Goal: Information Seeking & Learning: Learn about a topic

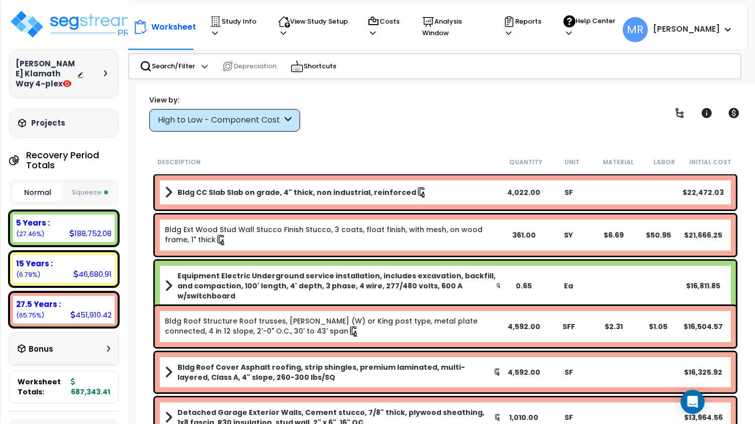
click at [288, 119] on icon at bounding box center [288, 121] width 7 height 12
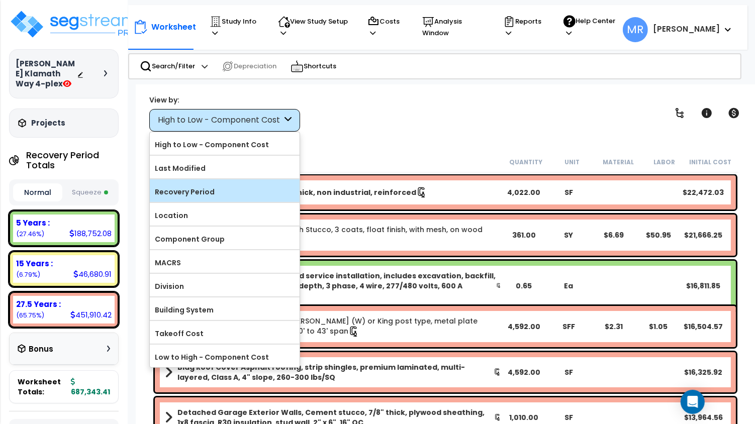
click at [202, 191] on label "Recovery Period" at bounding box center [225, 191] width 150 height 15
click at [0, 0] on input "Recovery Period" at bounding box center [0, 0] width 0 height 0
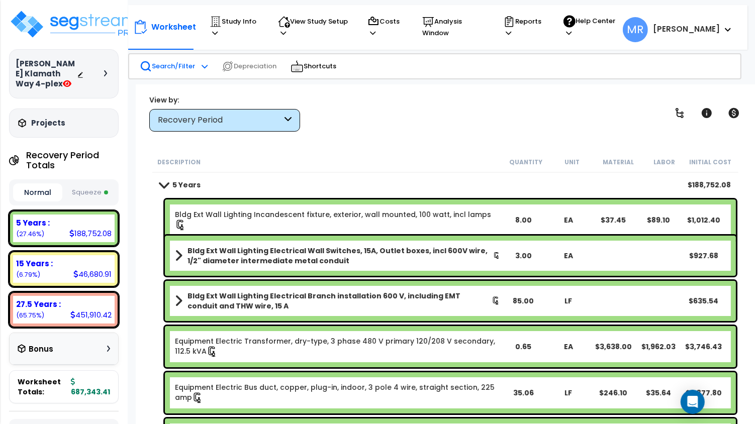
click at [202, 64] on icon at bounding box center [205, 66] width 6 height 7
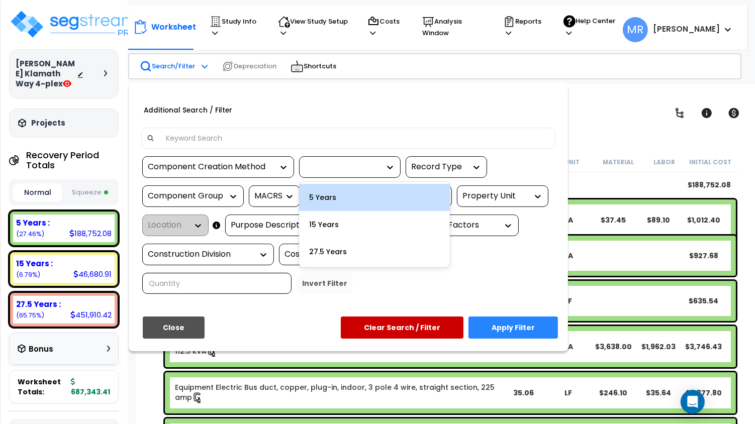
click at [384, 169] on div at bounding box center [387, 167] width 15 height 10
click at [351, 196] on div "5 Years" at bounding box center [374, 197] width 151 height 27
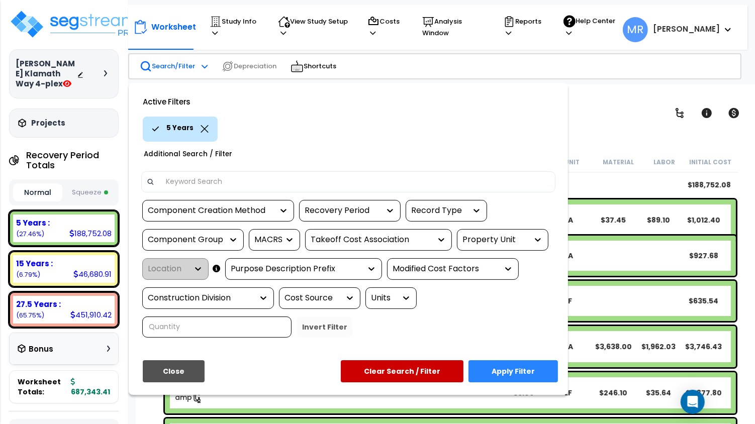
click at [500, 239] on div "Property Unit" at bounding box center [494, 240] width 65 height 12
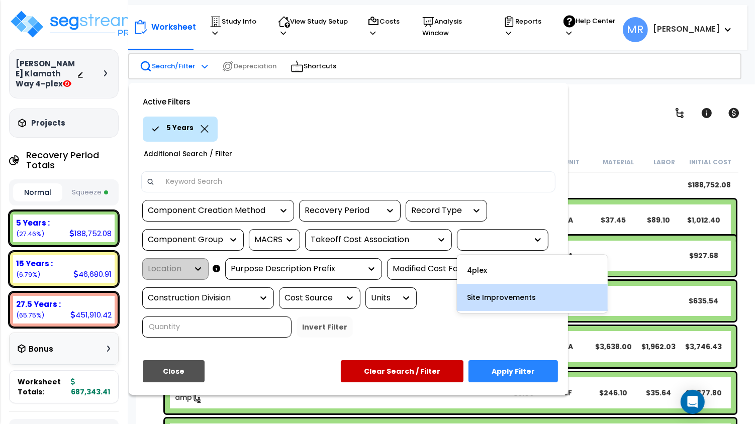
click at [491, 298] on div "Site Improvements" at bounding box center [532, 297] width 151 height 27
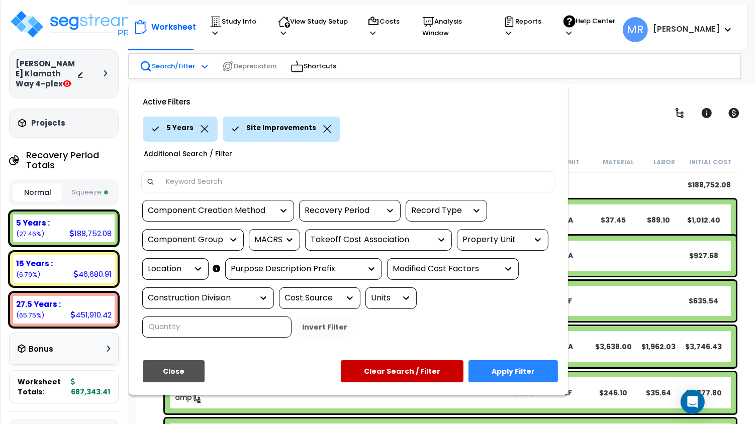
click at [505, 360] on button "Apply Filter" at bounding box center [512, 371] width 89 height 22
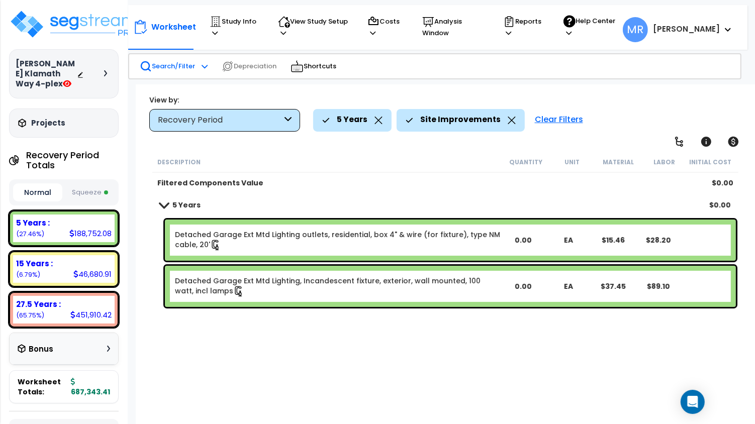
click at [508, 119] on icon at bounding box center [512, 121] width 8 height 8
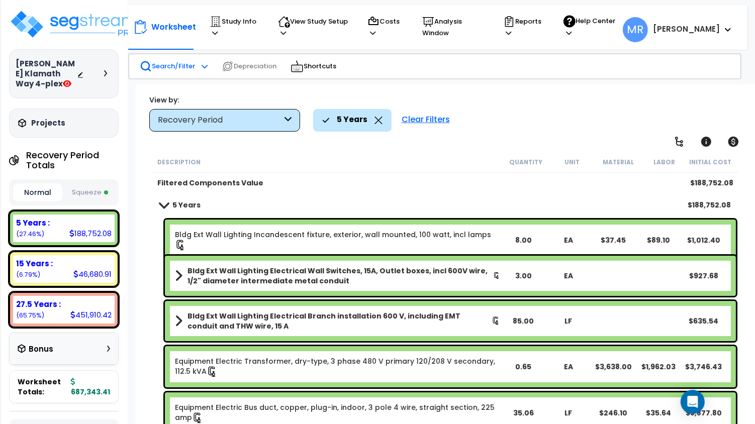
click at [289, 119] on icon at bounding box center [288, 121] width 7 height 12
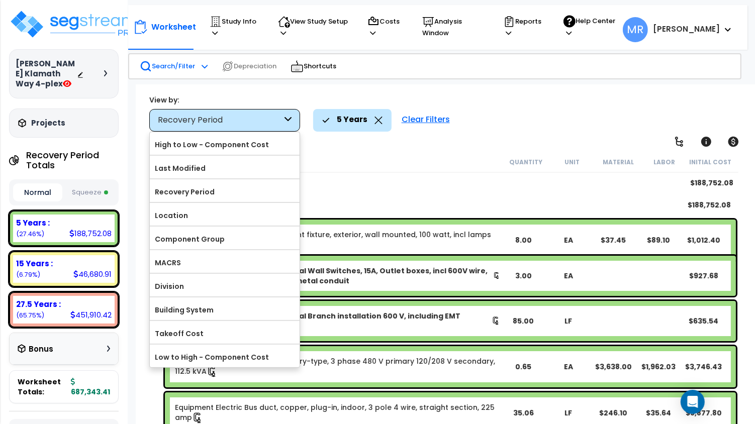
click at [289, 119] on icon at bounding box center [288, 121] width 7 height 12
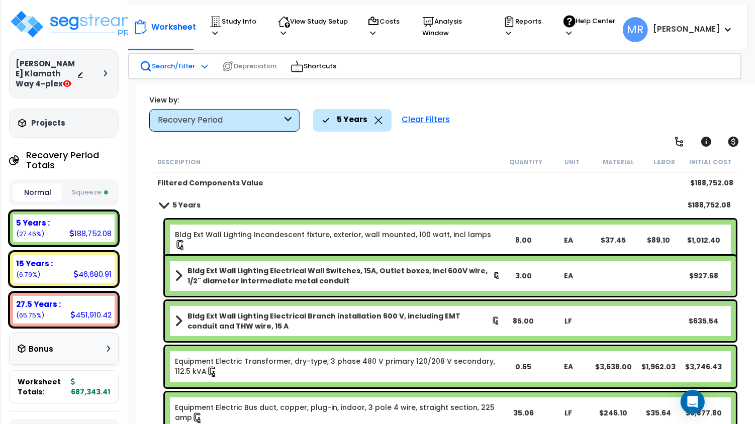
click at [205, 65] on icon at bounding box center [205, 66] width 6 height 7
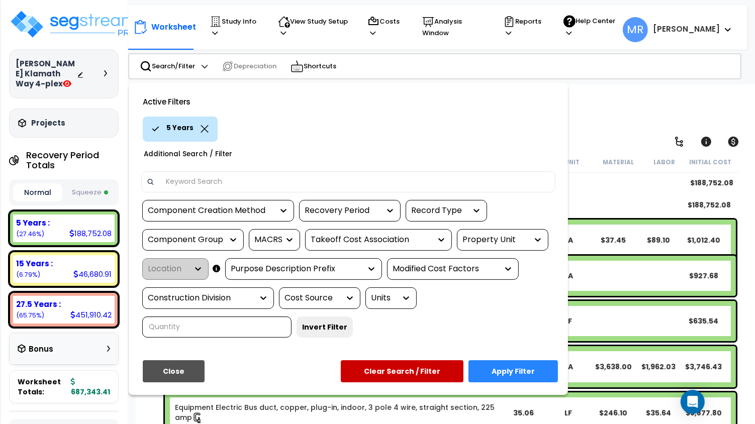
click at [203, 126] on icon at bounding box center [205, 129] width 8 height 8
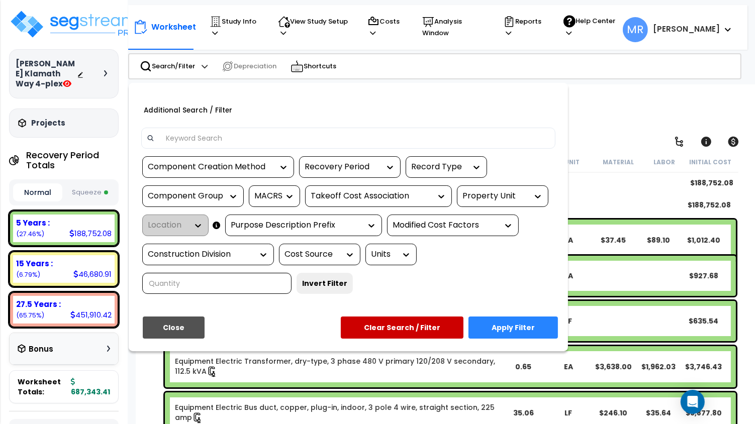
click at [354, 167] on div "Recovery Period" at bounding box center [342, 167] width 75 height 12
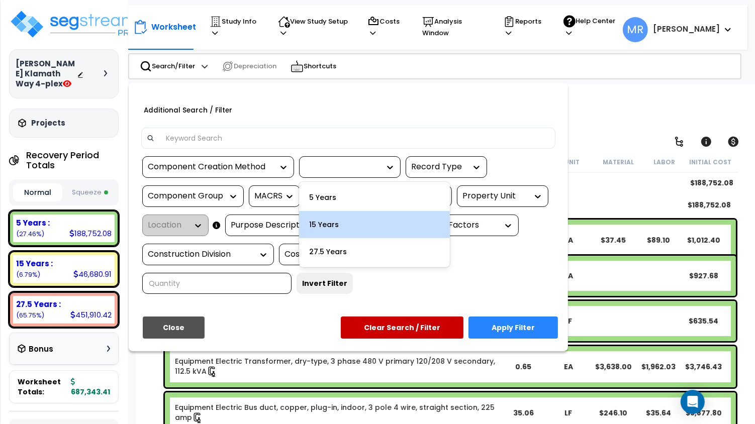
click at [338, 221] on div "15 Years" at bounding box center [374, 224] width 151 height 27
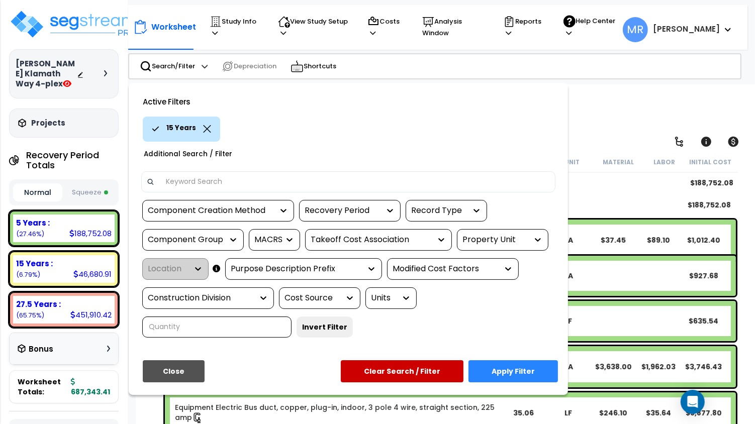
click at [481, 240] on div "Property Unit" at bounding box center [494, 240] width 65 height 12
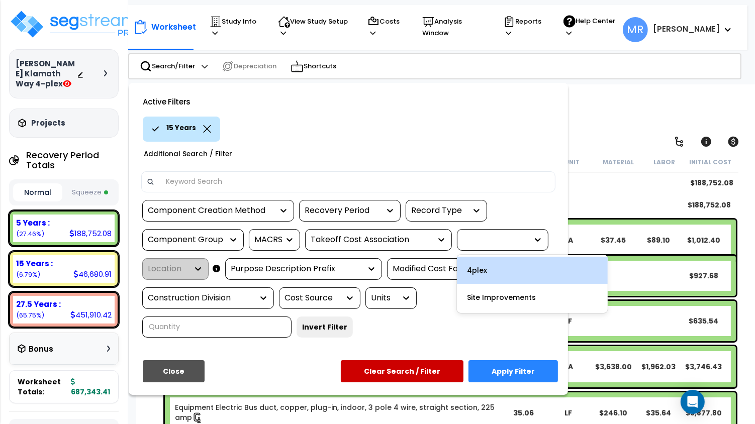
click at [481, 271] on div "4plex" at bounding box center [532, 270] width 151 height 27
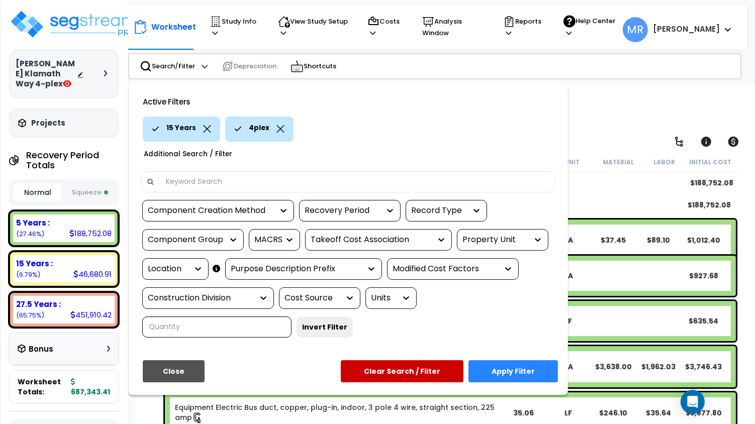
click at [501, 360] on button "Apply Filter" at bounding box center [512, 371] width 89 height 22
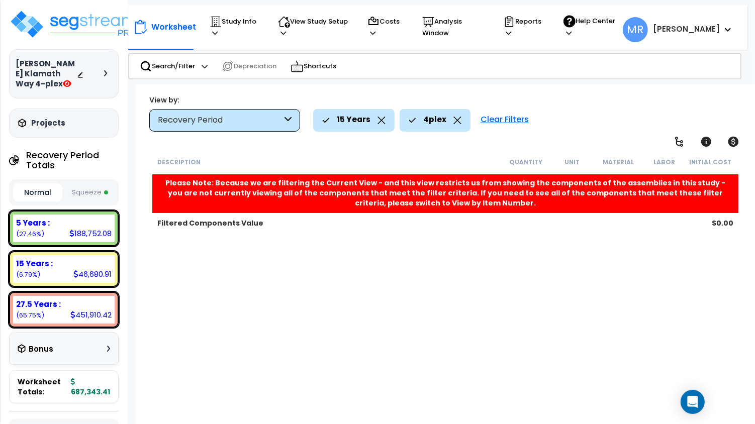
click at [454, 120] on icon at bounding box center [457, 121] width 8 height 8
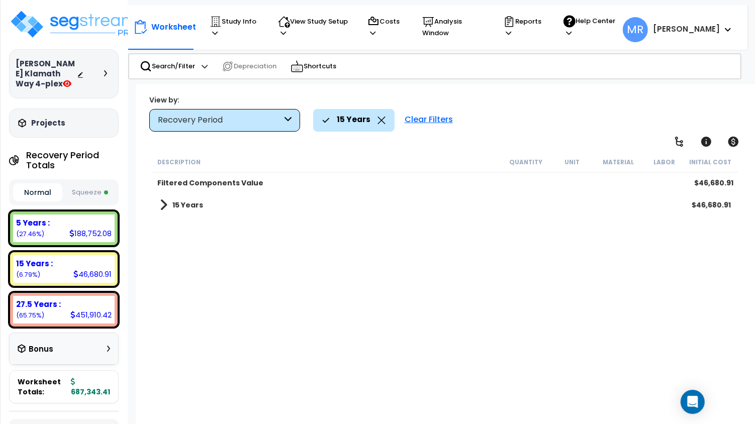
click at [172, 204] on b "15 Years" at bounding box center [187, 205] width 31 height 10
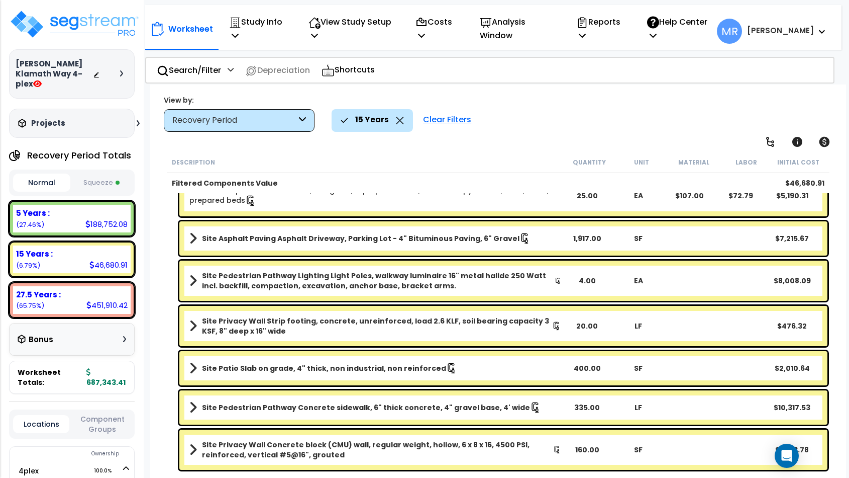
scroll to position [533, 0]
click at [305, 117] on icon at bounding box center [302, 121] width 7 height 12
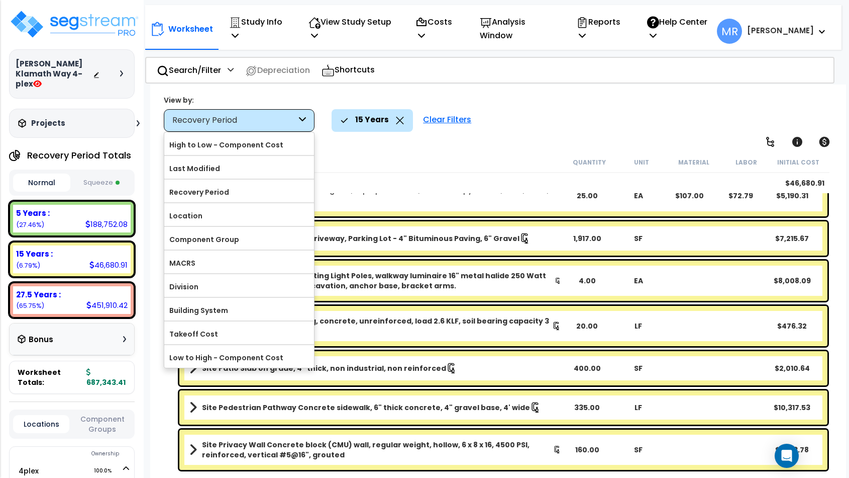
click at [275, 96] on div "View by:" at bounding box center [239, 100] width 151 height 10
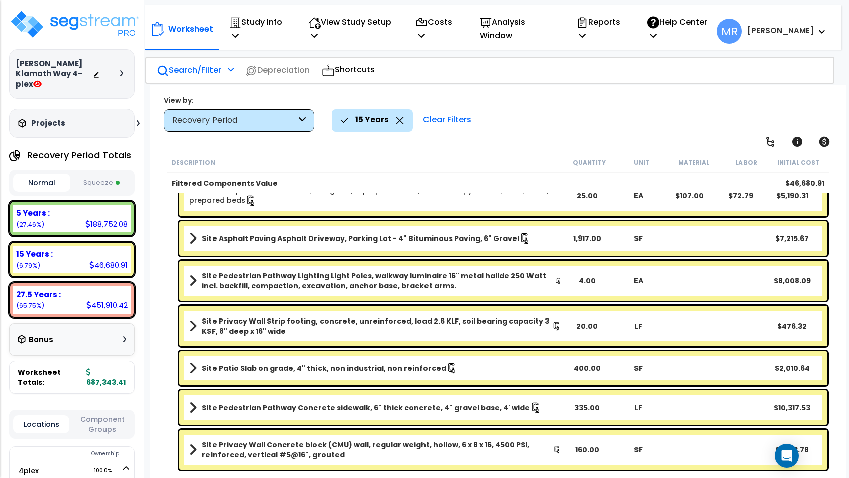
click at [220, 66] on p "Search/Filter" at bounding box center [189, 70] width 64 height 14
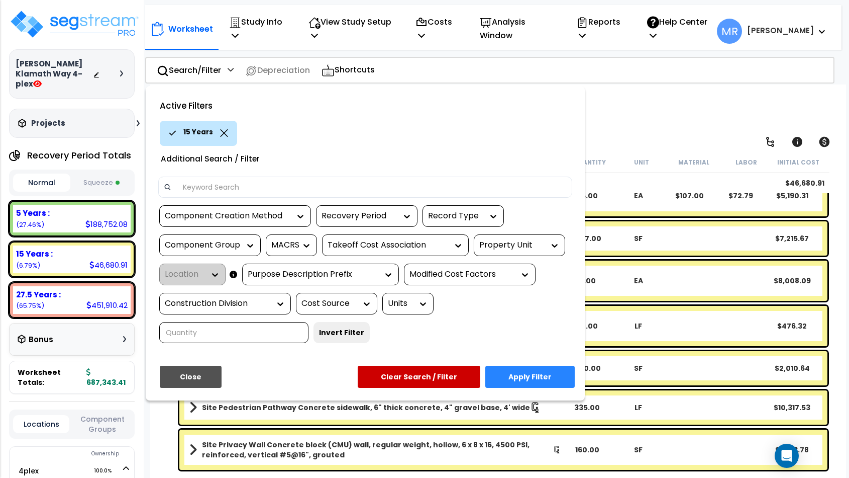
click at [223, 128] on div "15 Years" at bounding box center [198, 133] width 77 height 25
click at [223, 132] on icon at bounding box center [225, 133] width 8 height 8
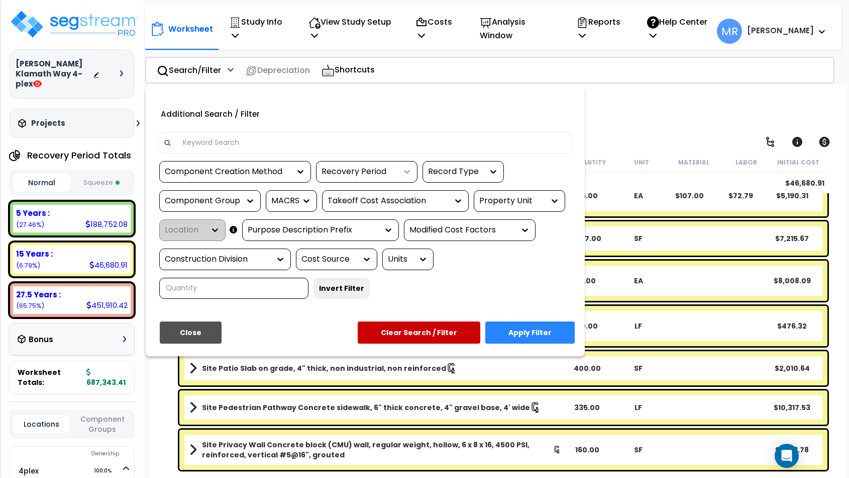
click at [409, 168] on icon at bounding box center [407, 171] width 10 height 10
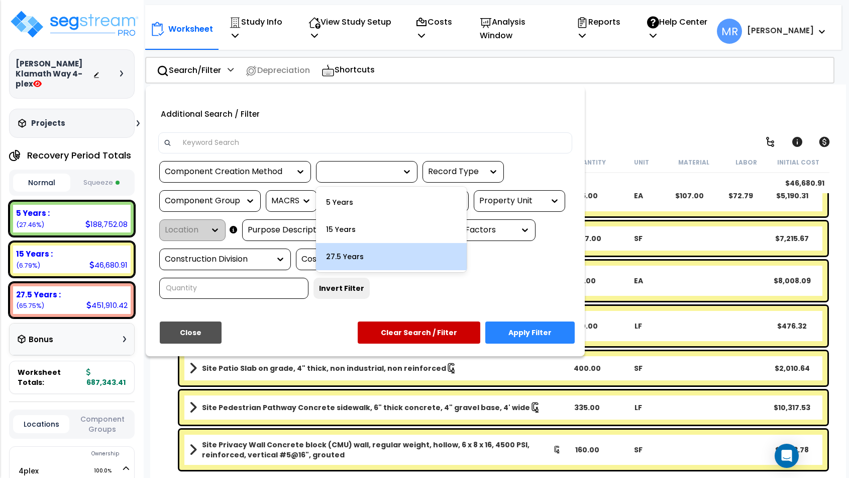
click at [380, 248] on div "27.5 Years" at bounding box center [391, 256] width 151 height 27
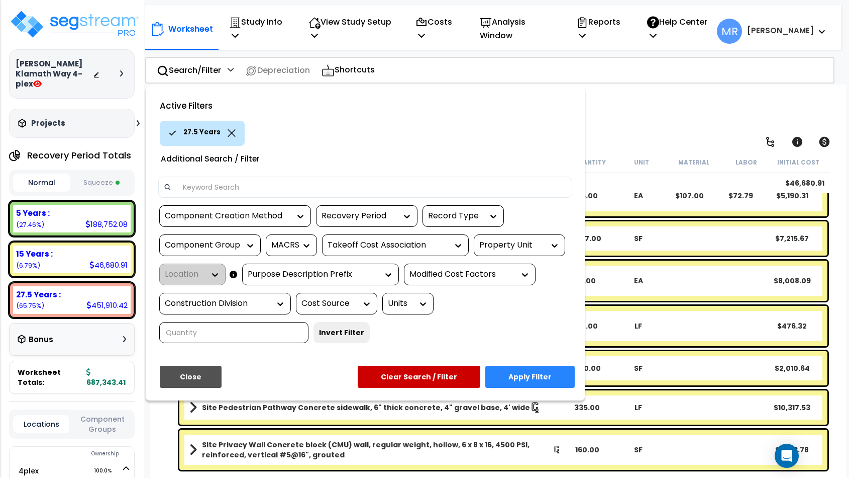
click at [496, 247] on div "Property Unit" at bounding box center [512, 245] width 65 height 12
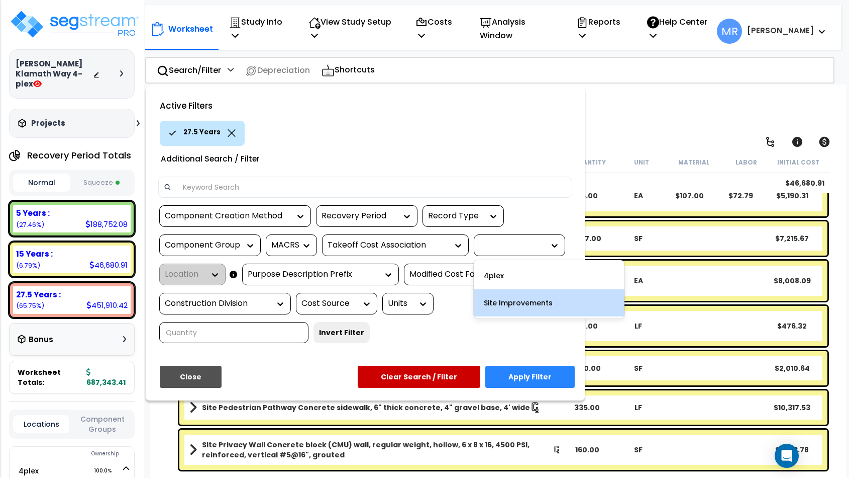
click at [502, 306] on div "Site Improvements" at bounding box center [549, 302] width 151 height 27
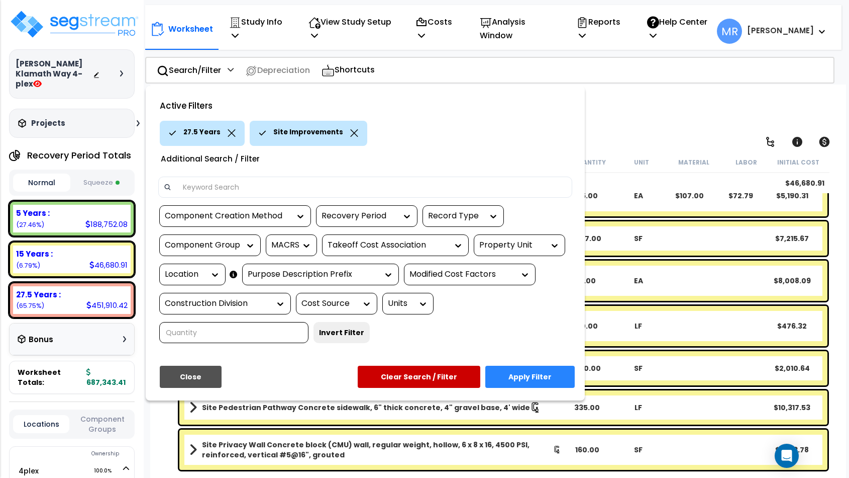
click at [500, 373] on button "Apply Filter" at bounding box center [530, 376] width 89 height 22
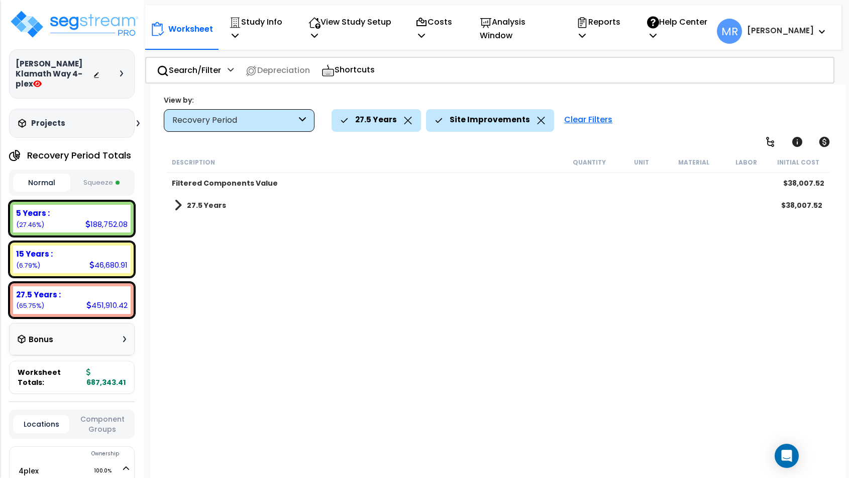
click at [191, 207] on b "27.5 Years" at bounding box center [206, 205] width 39 height 10
